Goal: Browse casually: Explore the website without a specific task or goal

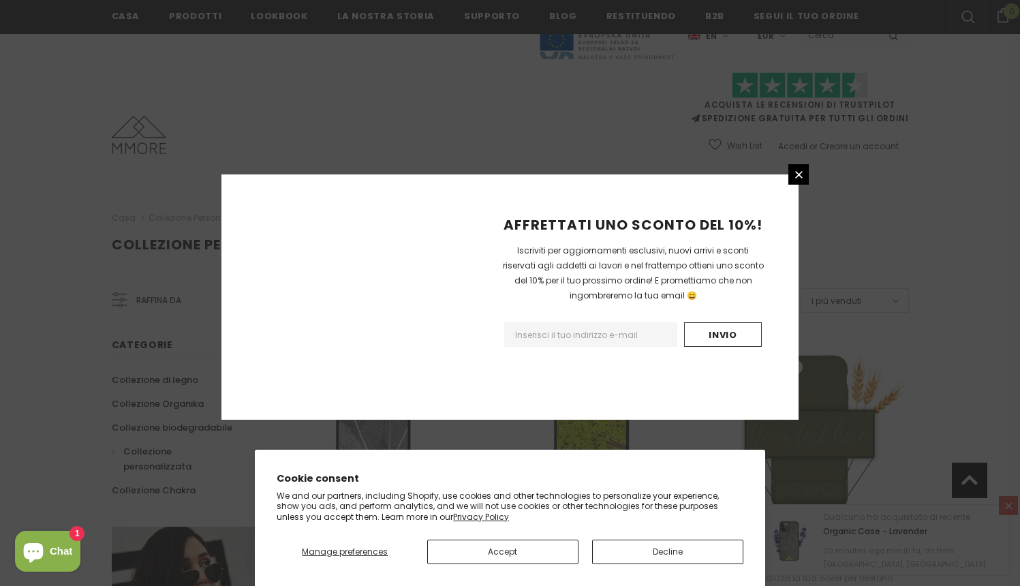
scroll to position [916, 0]
